Goal: Information Seeking & Learning: Learn about a topic

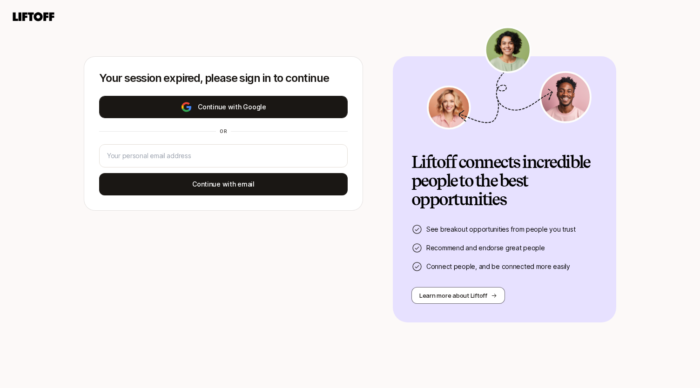
click at [256, 105] on button "Continue with Google" at bounding box center [223, 107] width 249 height 22
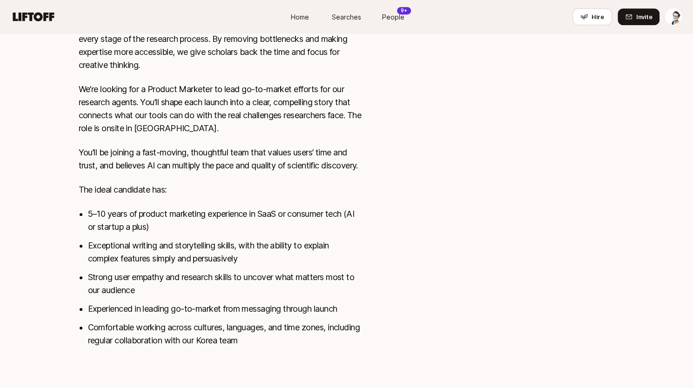
scroll to position [442, 0]
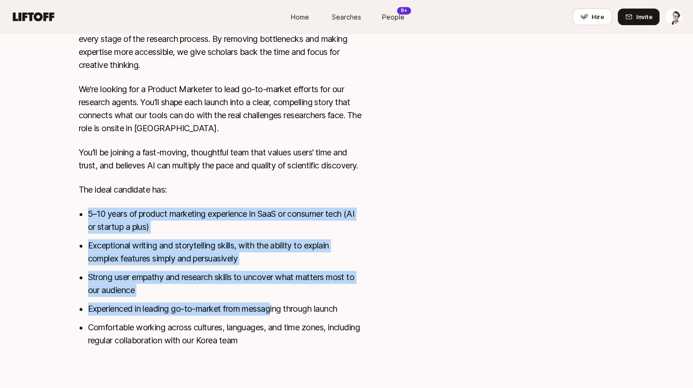
drag, startPoint x: 82, startPoint y: 204, endPoint x: 272, endPoint y: 301, distance: 213.6
click at [272, 301] on div "Liner is building AI research tools that accelerate and advance scientific disc…" at bounding box center [220, 132] width 283 height 453
click at [231, 278] on li "Strong user empathy and research skills to uncover what matters most to our aud…" at bounding box center [225, 284] width 274 height 26
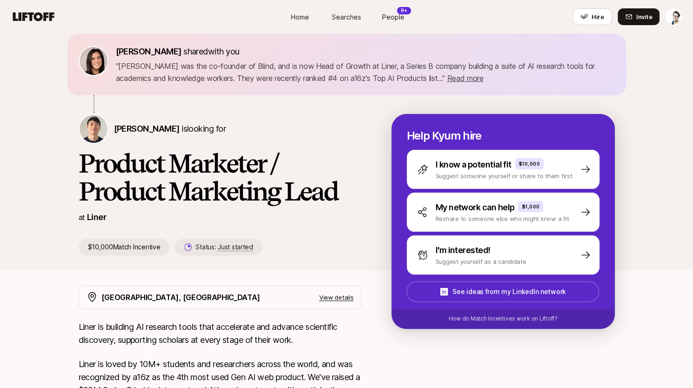
scroll to position [0, 0]
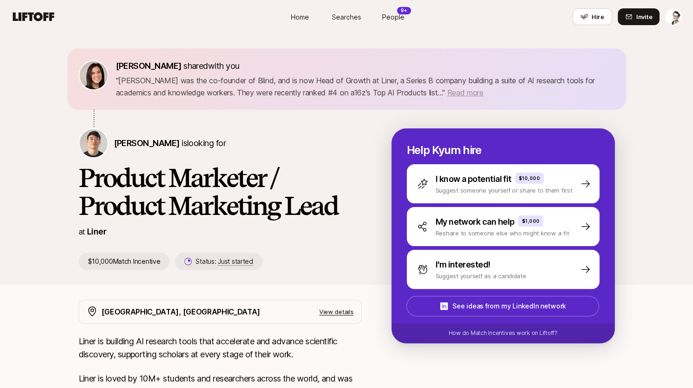
click at [447, 94] on span "Read more" at bounding box center [465, 92] width 36 height 9
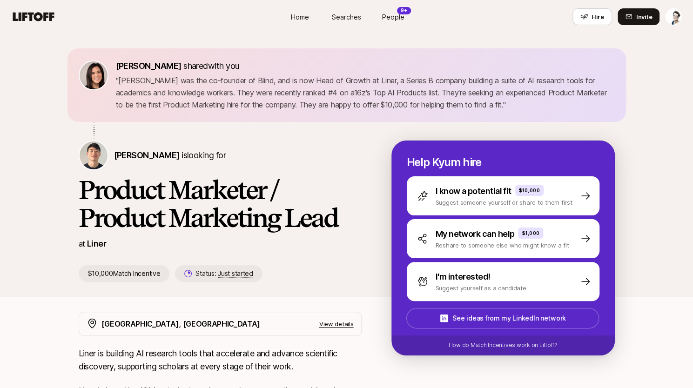
click at [393, 16] on span "People" at bounding box center [393, 17] width 22 height 10
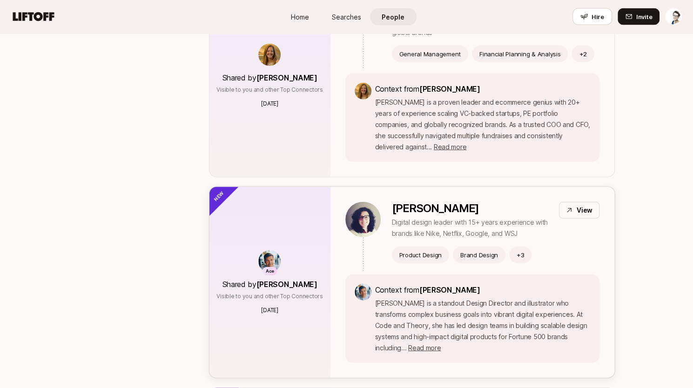
scroll to position [1106, 0]
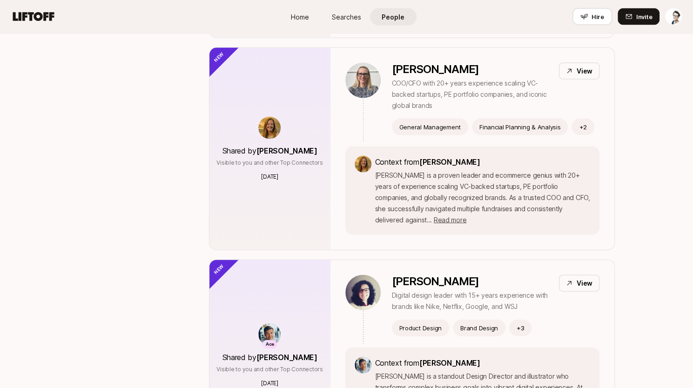
click at [341, 18] on span "Searches" at bounding box center [346, 17] width 29 height 10
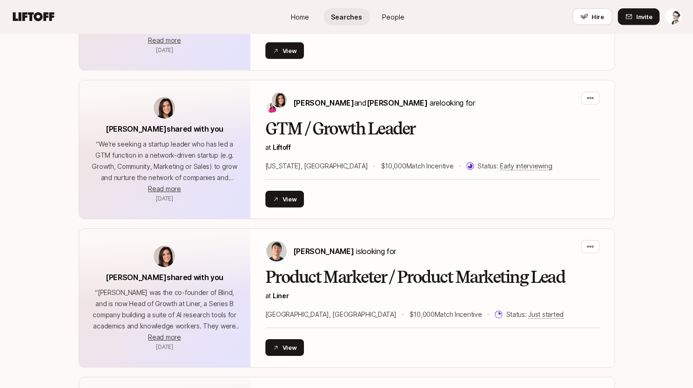
scroll to position [1679, 0]
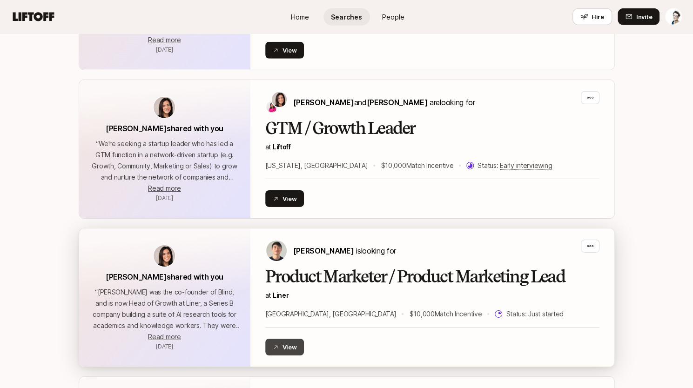
click at [289, 344] on button "View" at bounding box center [284, 347] width 39 height 17
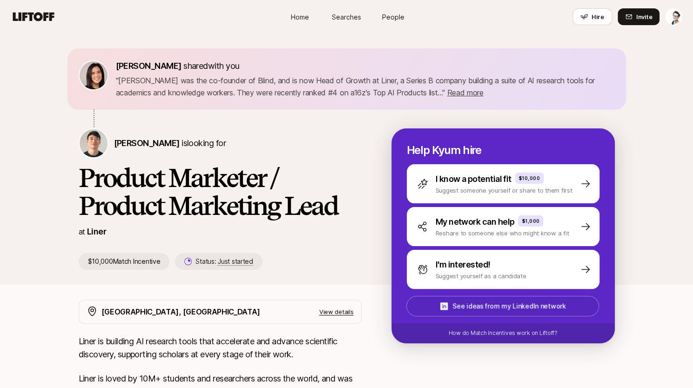
click at [499, 304] on p "See ideas from my LinkedIn network" at bounding box center [509, 306] width 113 height 11
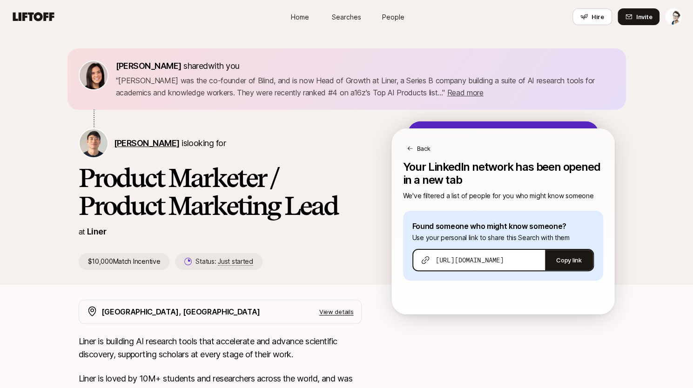
click at [131, 139] on span "[PERSON_NAME]" at bounding box center [147, 143] width 66 height 10
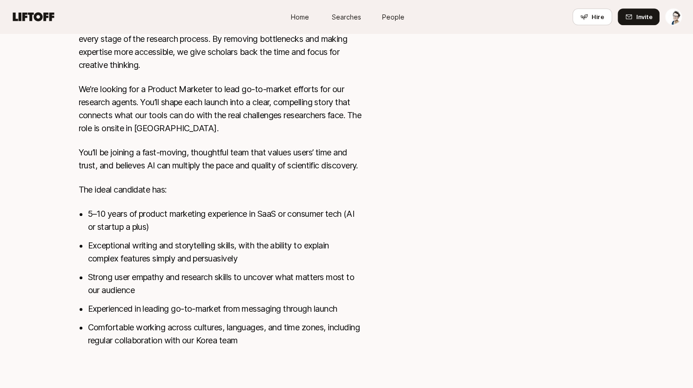
scroll to position [442, 0]
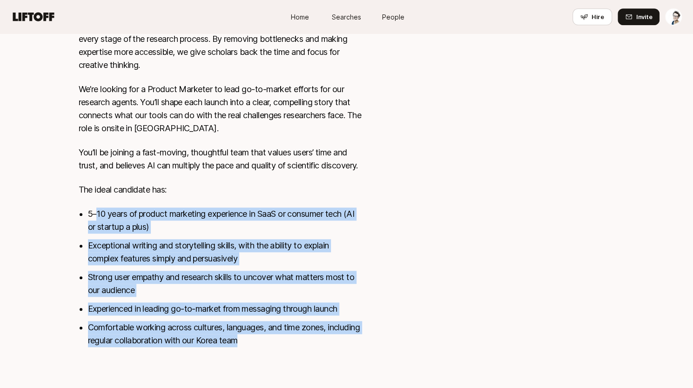
drag, startPoint x: 95, startPoint y: 205, endPoint x: 293, endPoint y: 344, distance: 242.1
click at [293, 344] on div "Liner is building AI research tools that accelerate and advance scientific disc…" at bounding box center [220, 132] width 283 height 453
click at [265, 330] on li "Comfortable working across cultures, languages, and time zones, including regul…" at bounding box center [225, 334] width 274 height 26
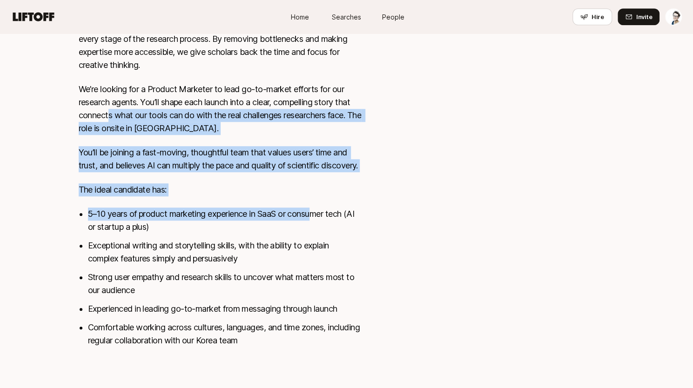
drag, startPoint x: 110, startPoint y: 96, endPoint x: 317, endPoint y: 210, distance: 236.1
click at [317, 210] on div "Liner is building AI research tools that accelerate and advance scientific disc…" at bounding box center [220, 132] width 283 height 453
click at [258, 183] on div "Liner is building AI research tools that accelerate and advance scientific disc…" at bounding box center [220, 132] width 283 height 453
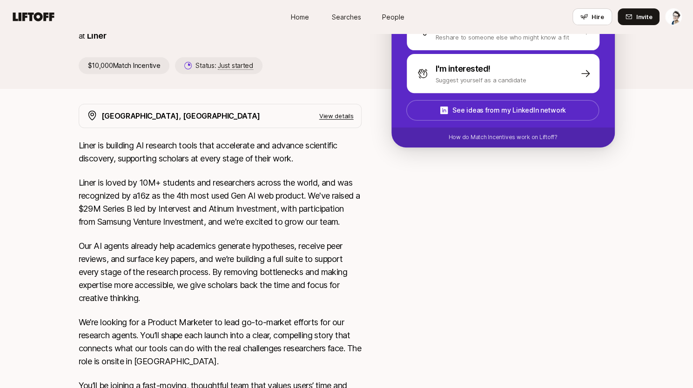
scroll to position [0, 0]
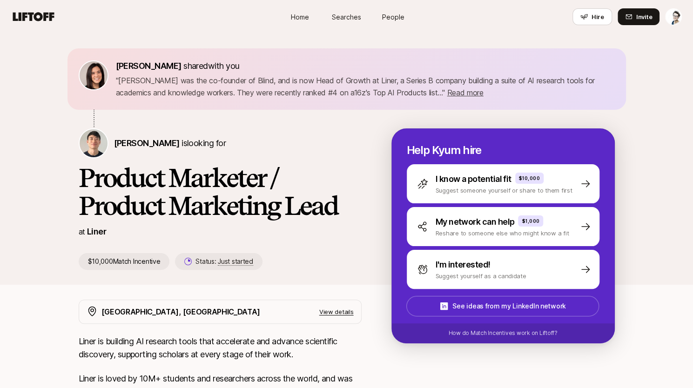
click at [34, 17] on icon at bounding box center [33, 16] width 41 height 9
